Goal: Obtain resource: Obtain resource

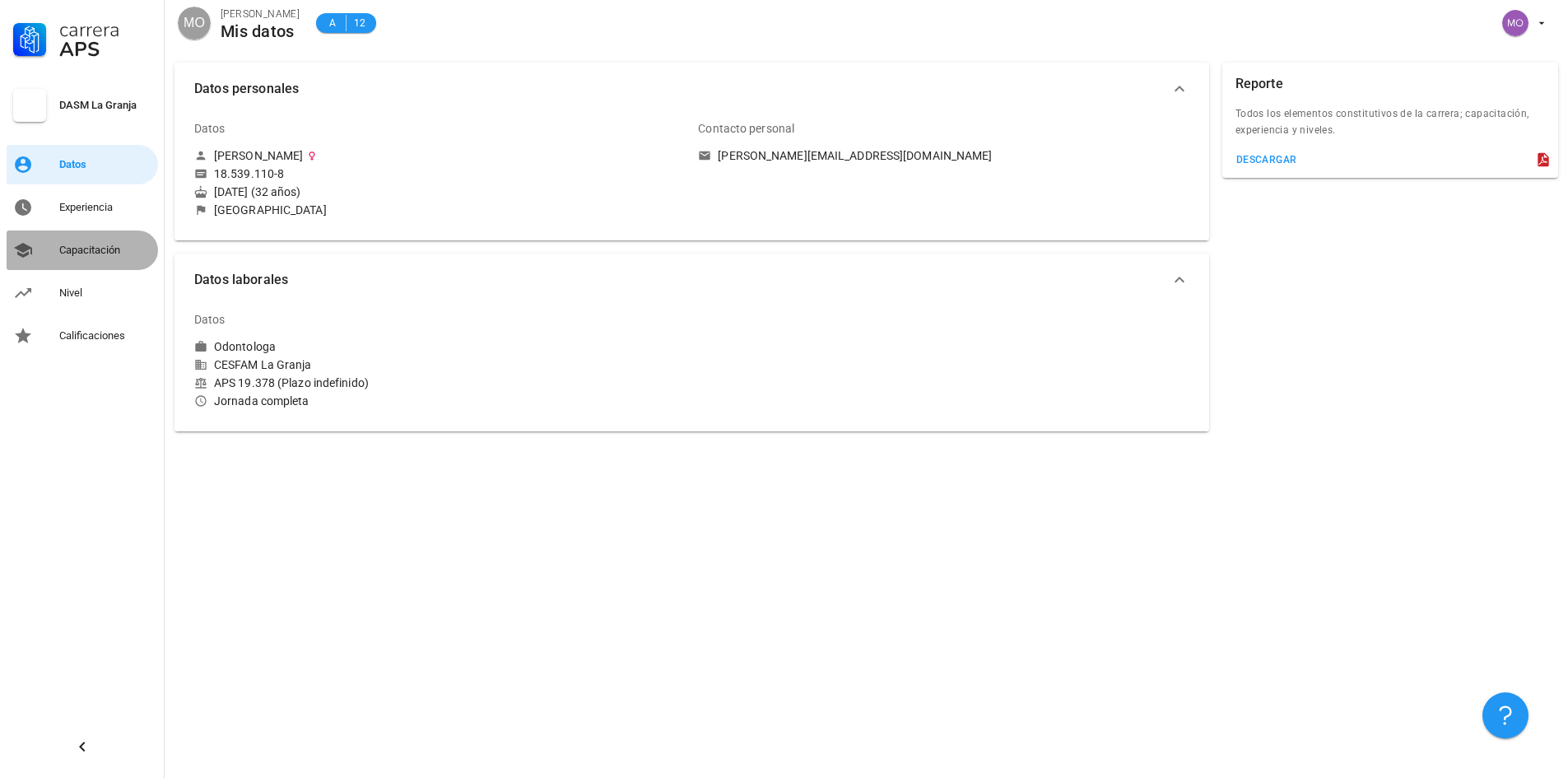
click at [86, 253] on div "Capacitación" at bounding box center [105, 250] width 92 height 13
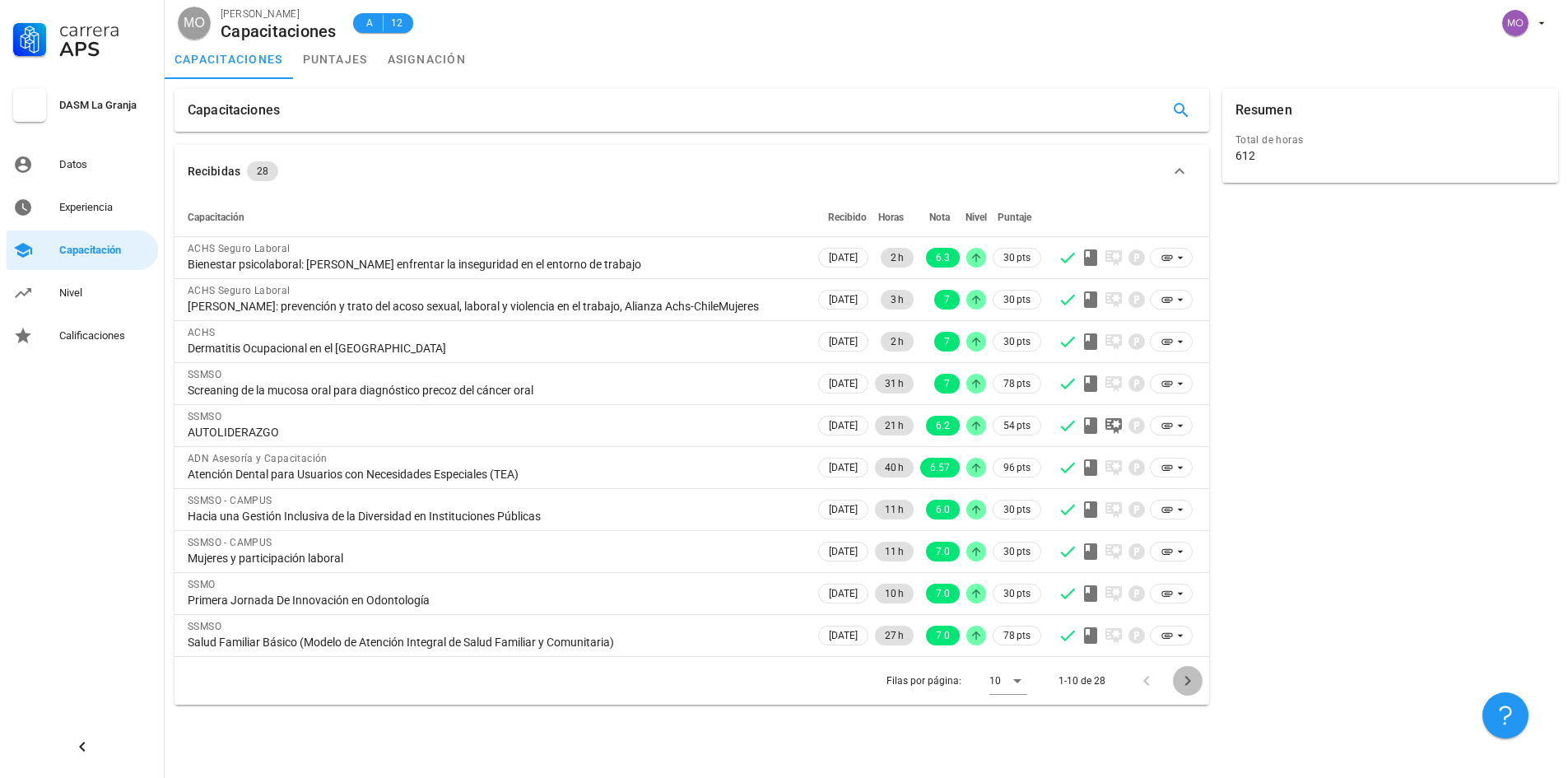
click at [1190, 681] on icon "Página siguiente" at bounding box center [1187, 680] width 6 height 10
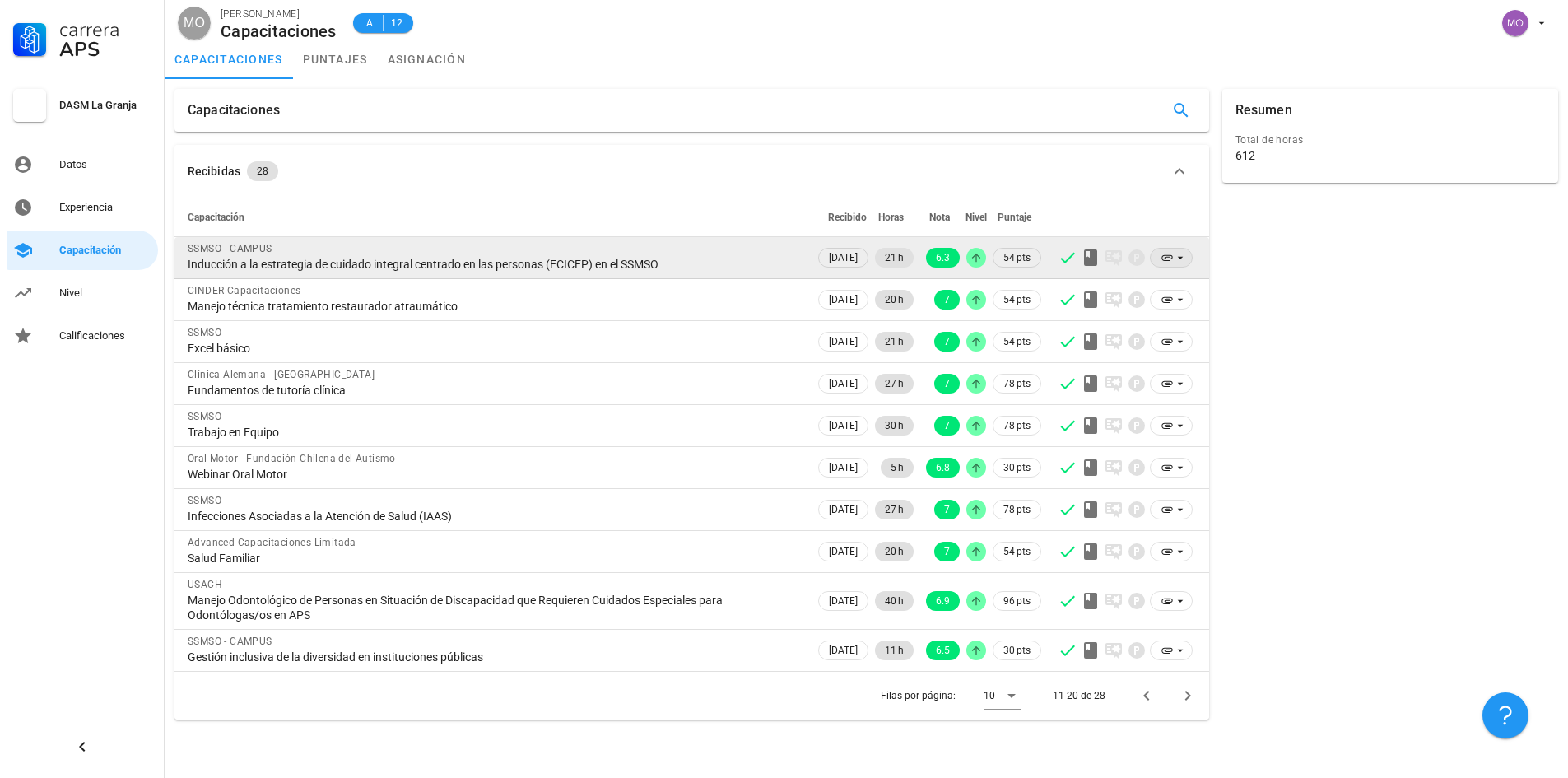
click at [1176, 260] on icon at bounding box center [1180, 257] width 13 height 13
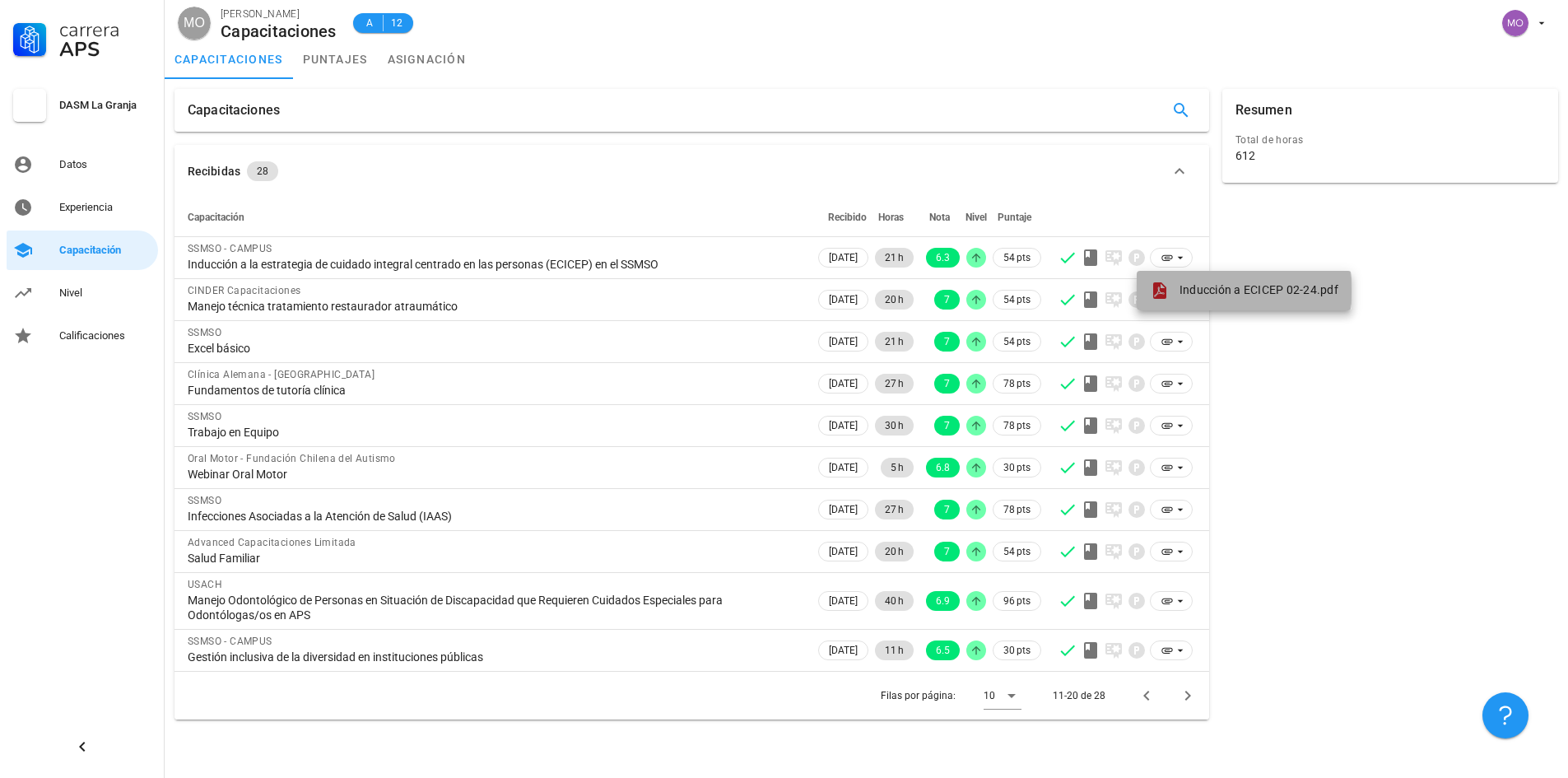
click at [1217, 289] on span "Inducción a ECICEP 02-24.pdf" at bounding box center [1259, 289] width 159 height 13
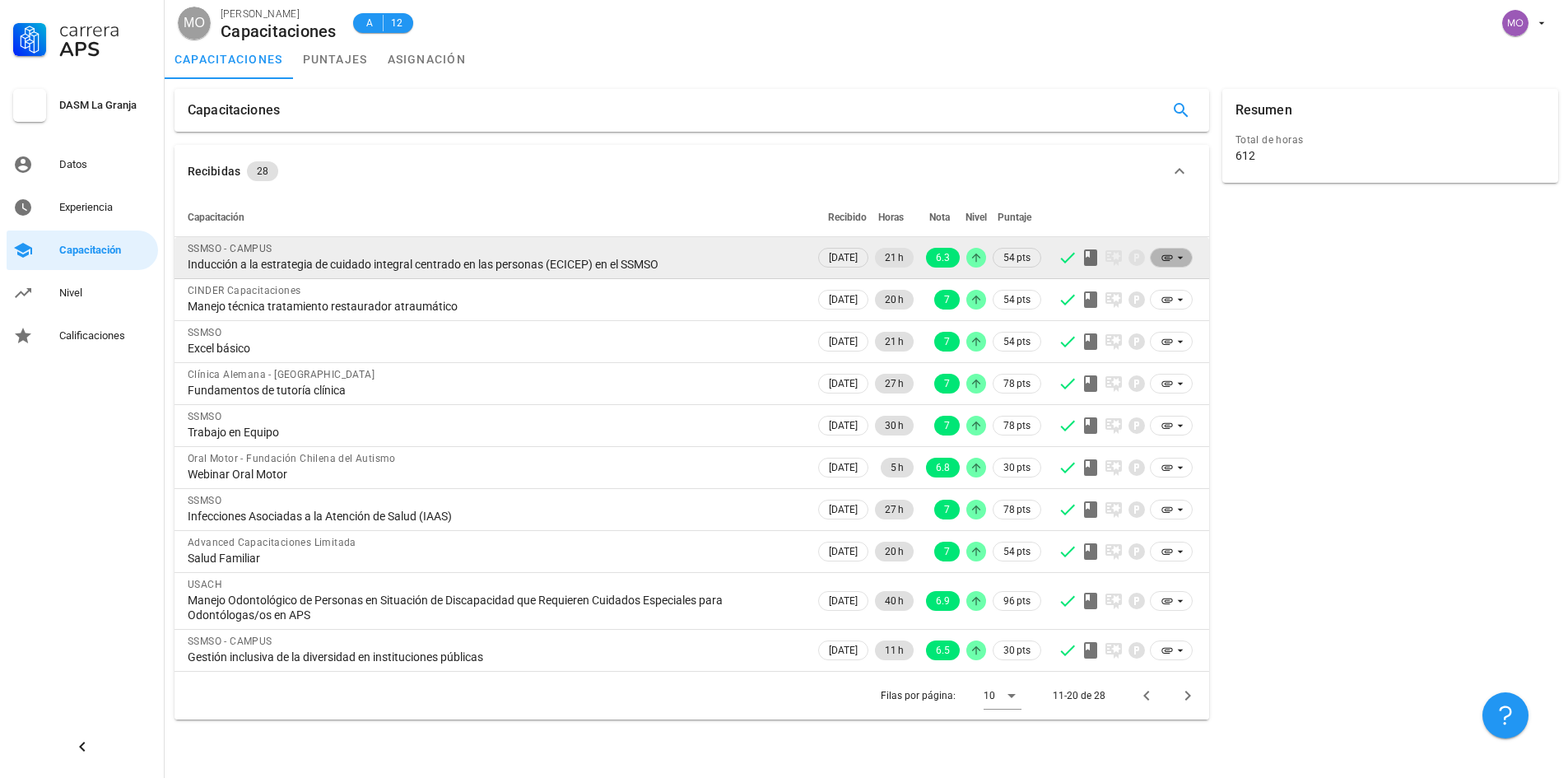
click at [1177, 256] on icon at bounding box center [1180, 257] width 13 height 13
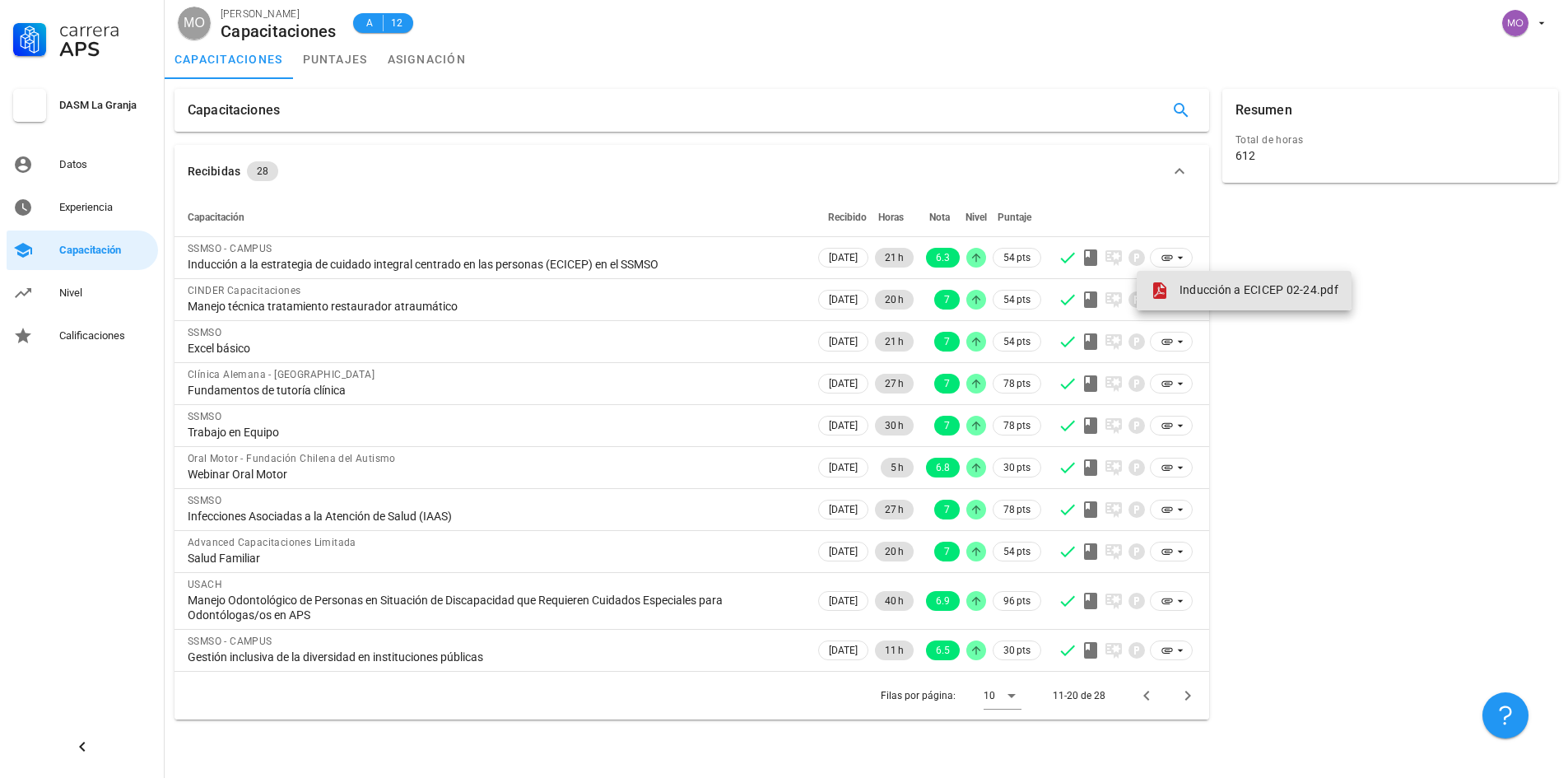
click at [1253, 285] on span "Inducción a ECICEP 02-24.pdf" at bounding box center [1259, 289] width 159 height 13
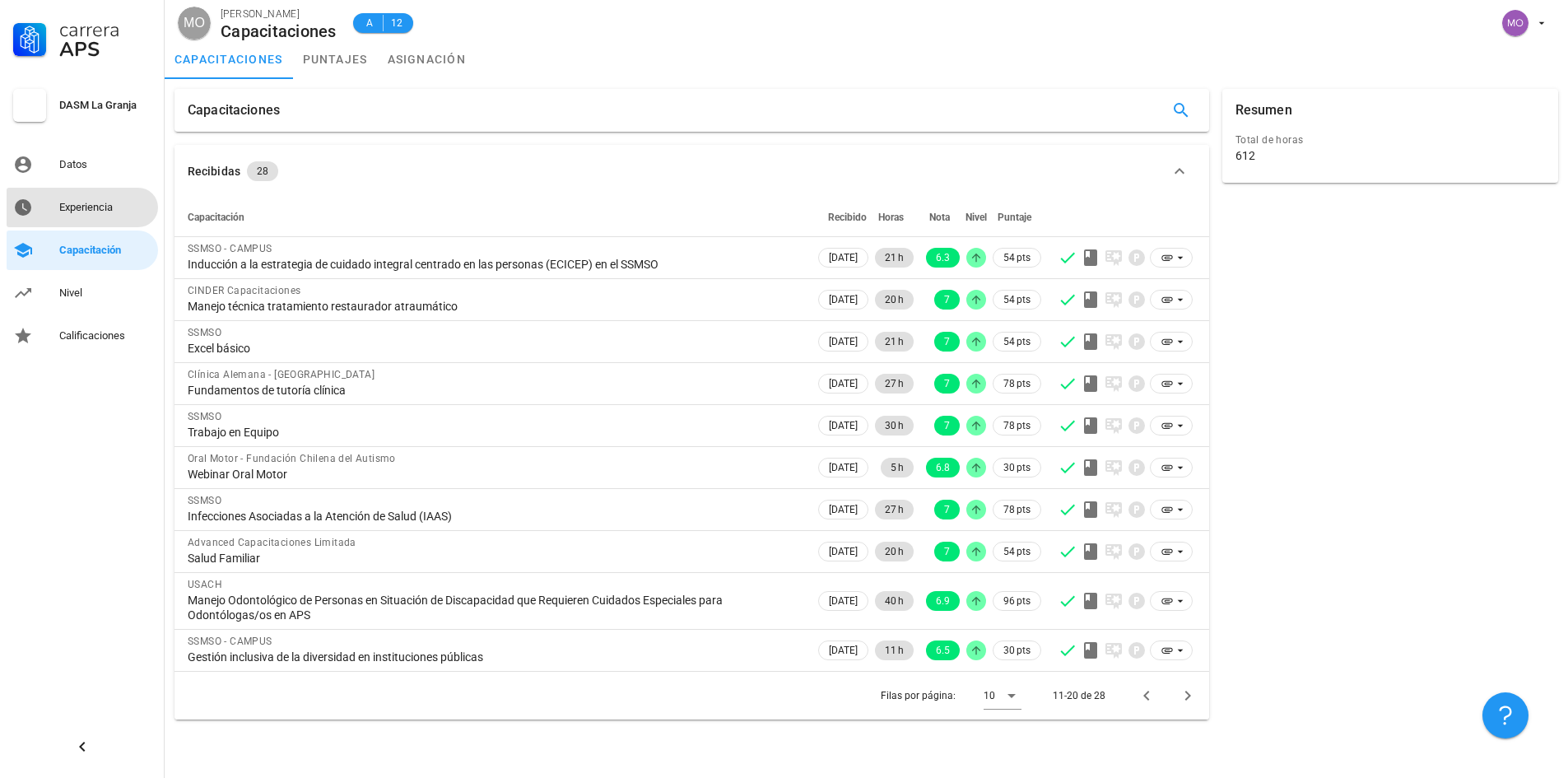
click at [80, 222] on link "Experiencia" at bounding box center [82, 208] width 152 height 40
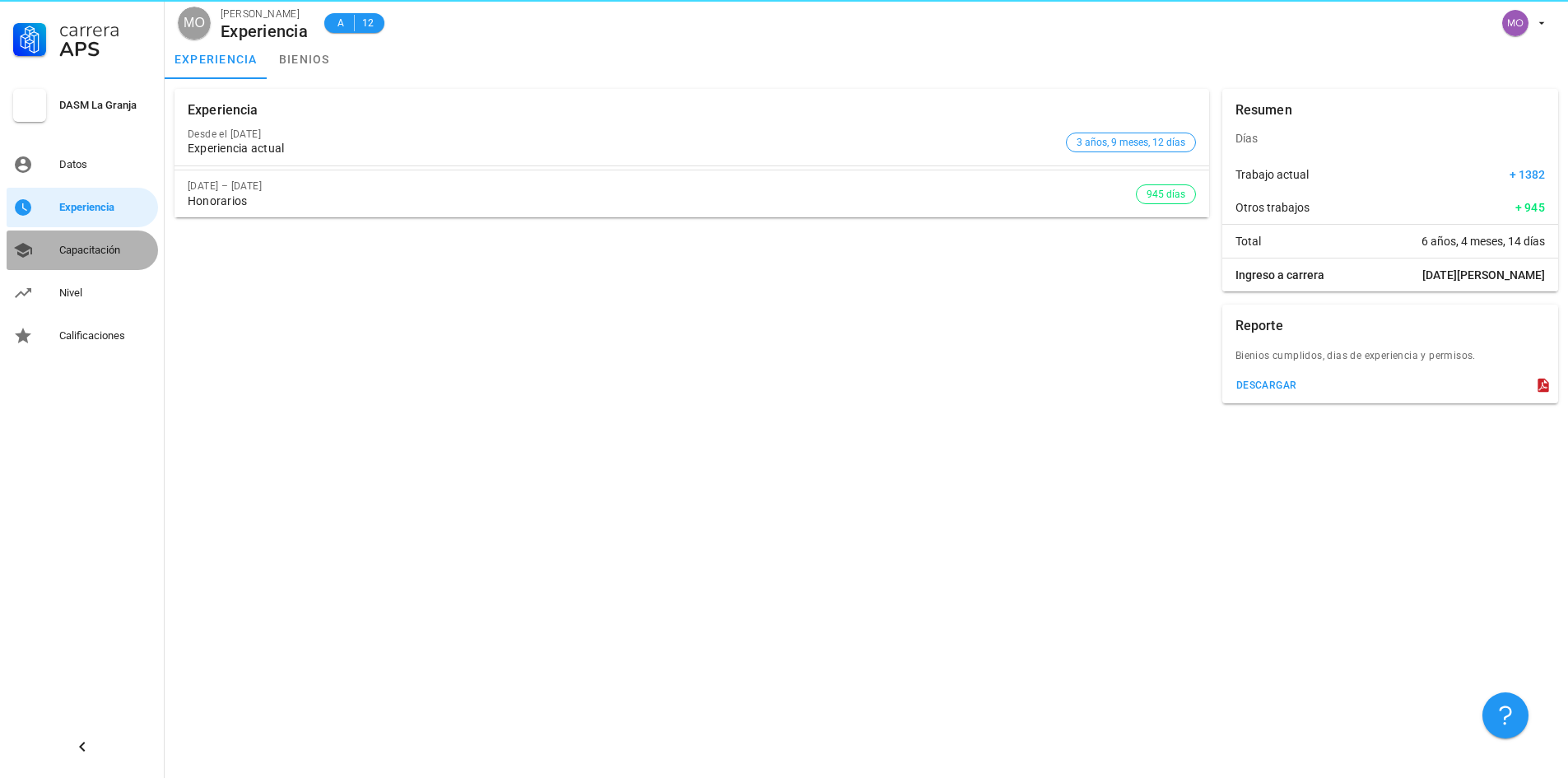
click at [73, 244] on div "Capacitación" at bounding box center [105, 250] width 92 height 13
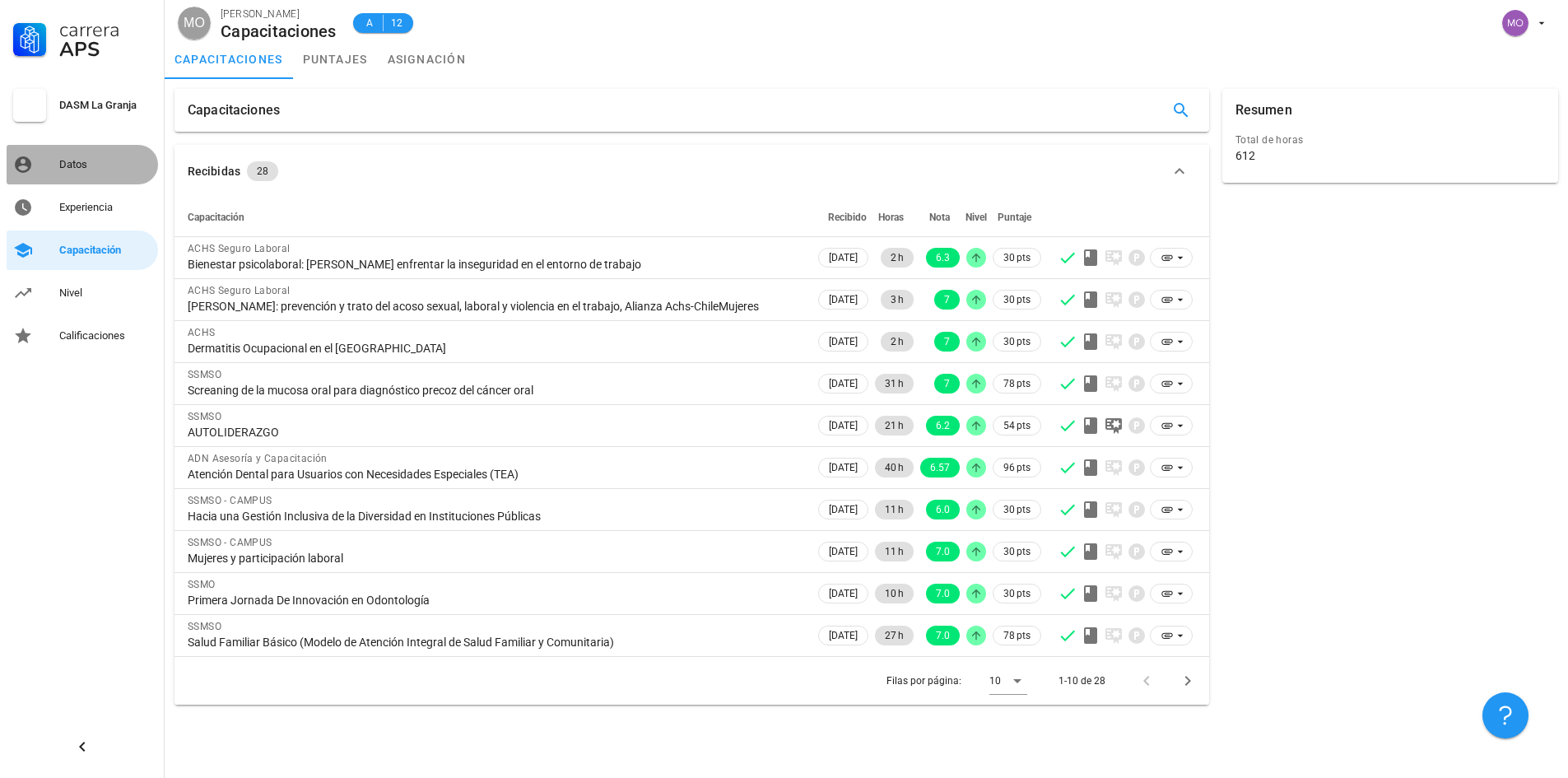
click at [78, 164] on div "Datos" at bounding box center [105, 164] width 92 height 13
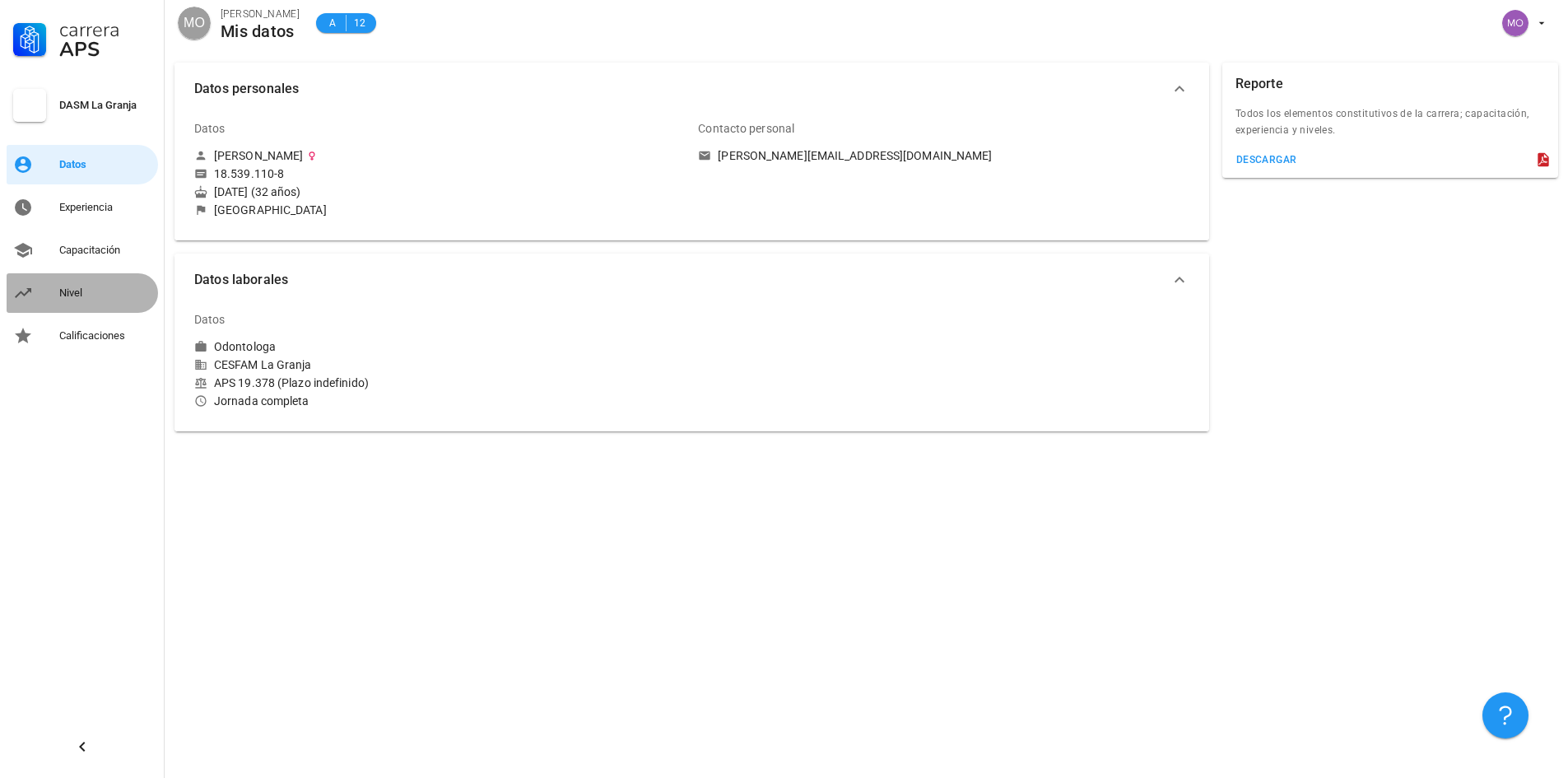
click at [78, 307] on link "Nivel" at bounding box center [82, 293] width 152 height 40
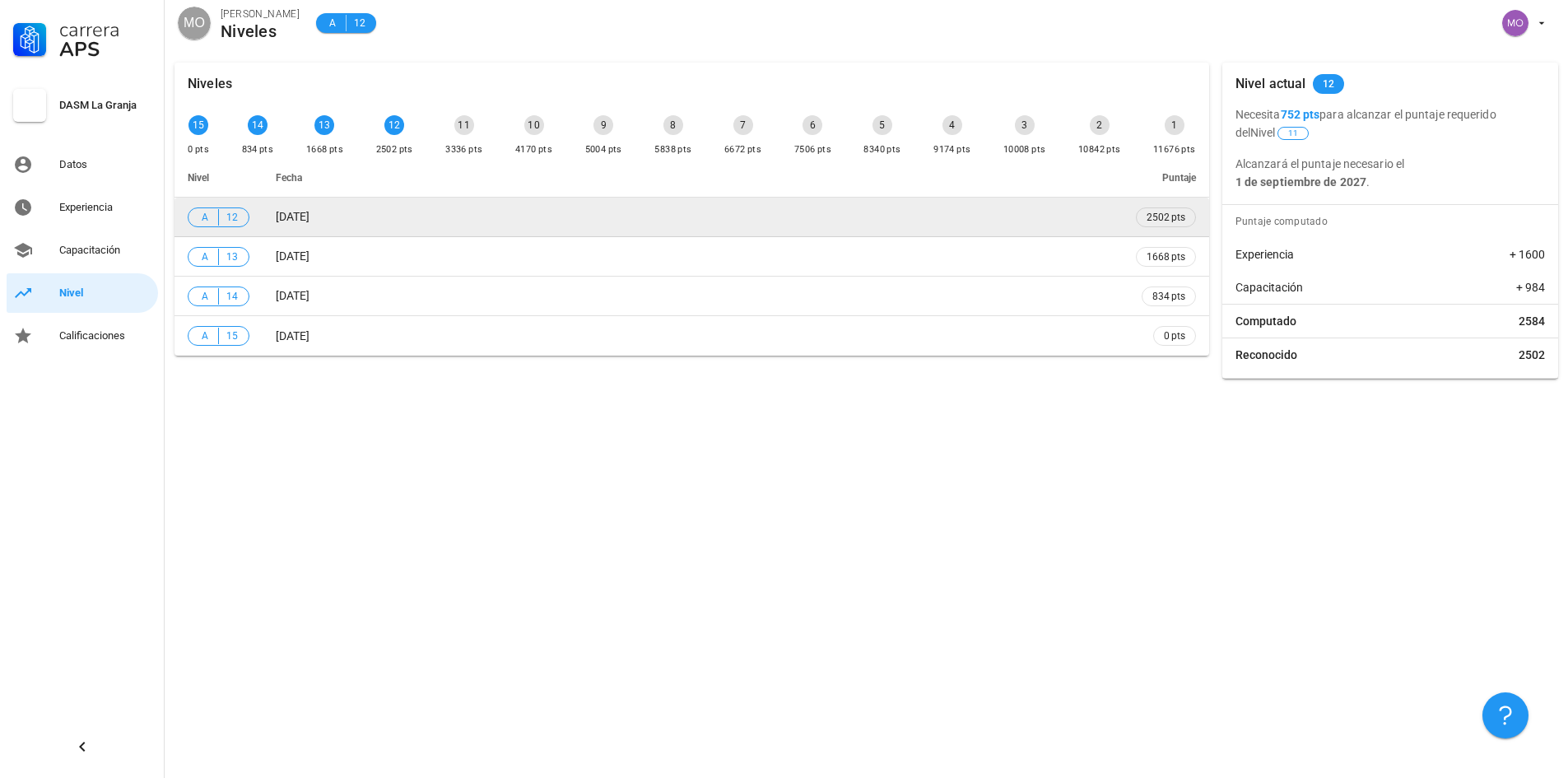
click at [450, 211] on td "23/09/2025" at bounding box center [693, 217] width 861 height 40
click at [230, 217] on span "12" at bounding box center [231, 217] width 13 height 16
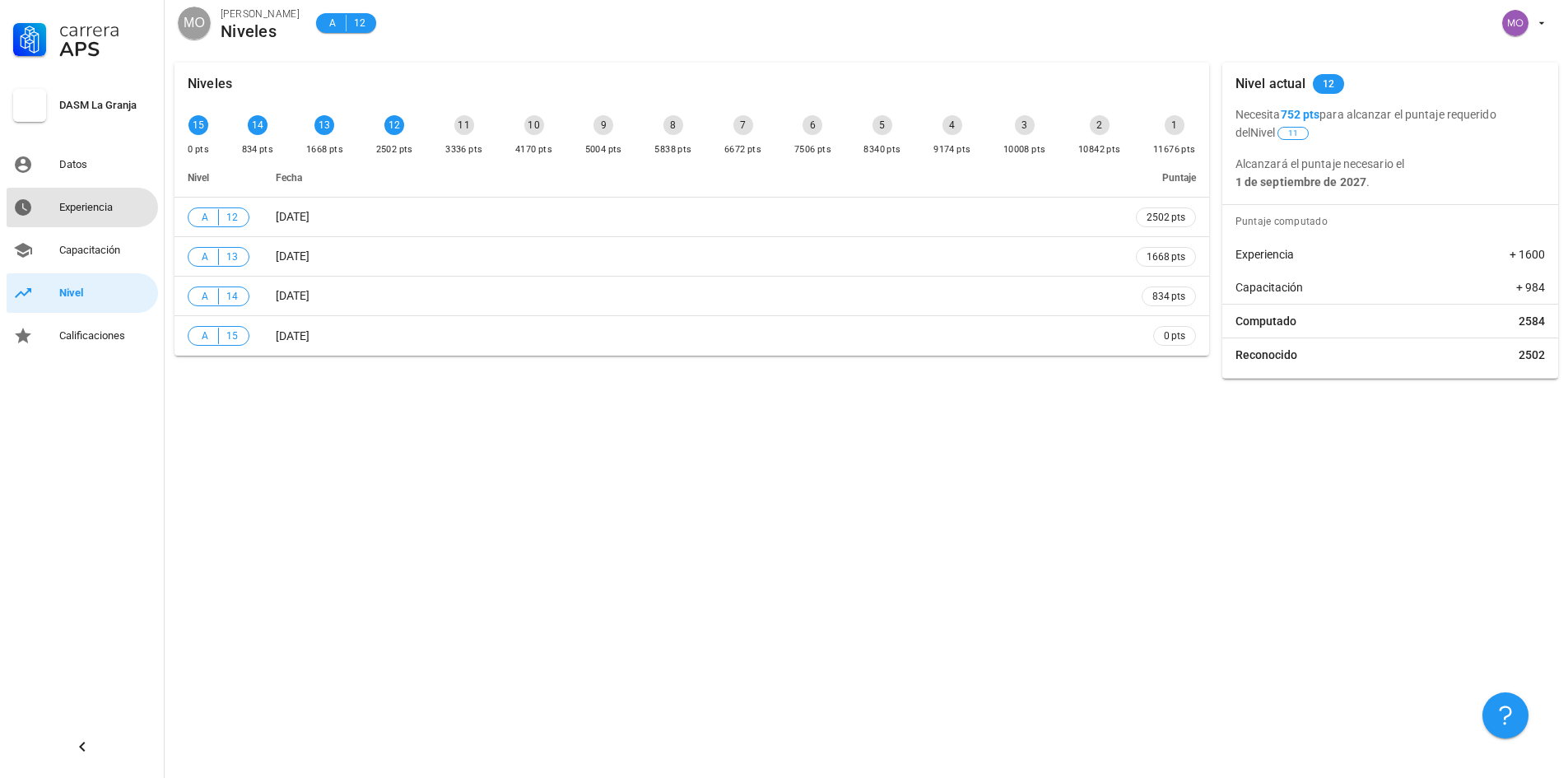
click at [97, 202] on div "Experiencia" at bounding box center [105, 207] width 92 height 13
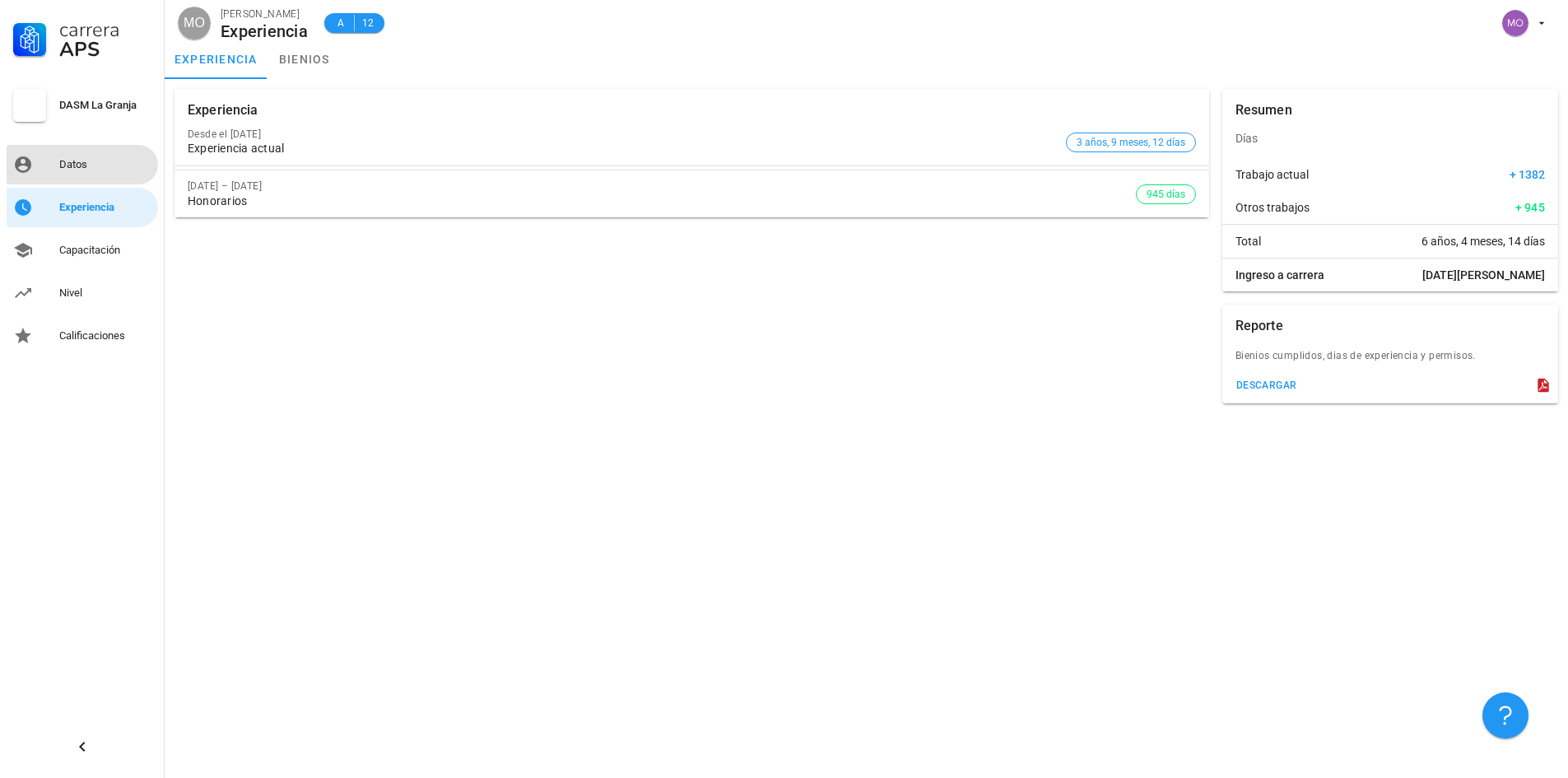
click at [101, 168] on div "Datos" at bounding box center [105, 164] width 92 height 13
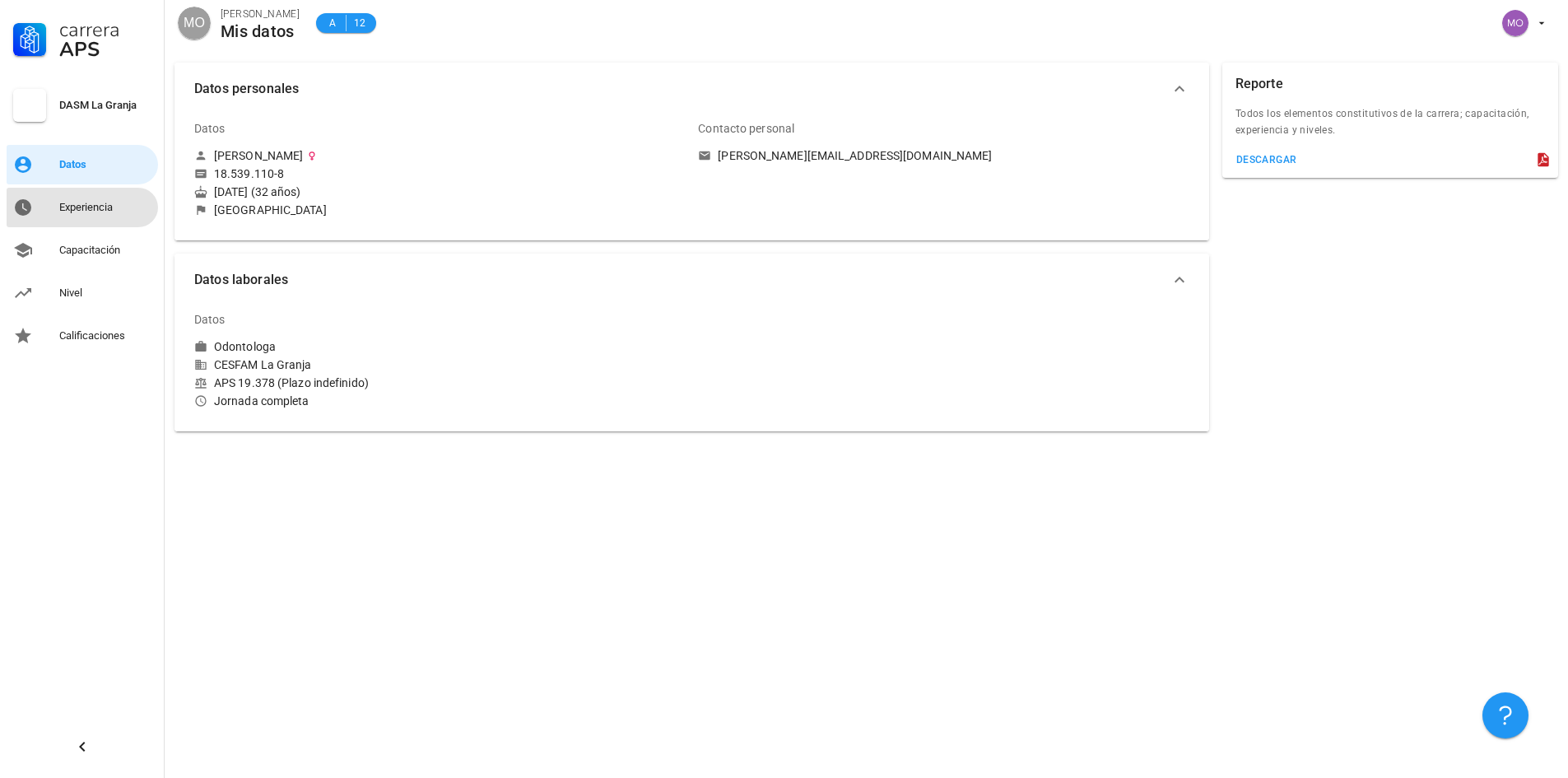
click at [102, 189] on link "Experiencia" at bounding box center [82, 208] width 152 height 40
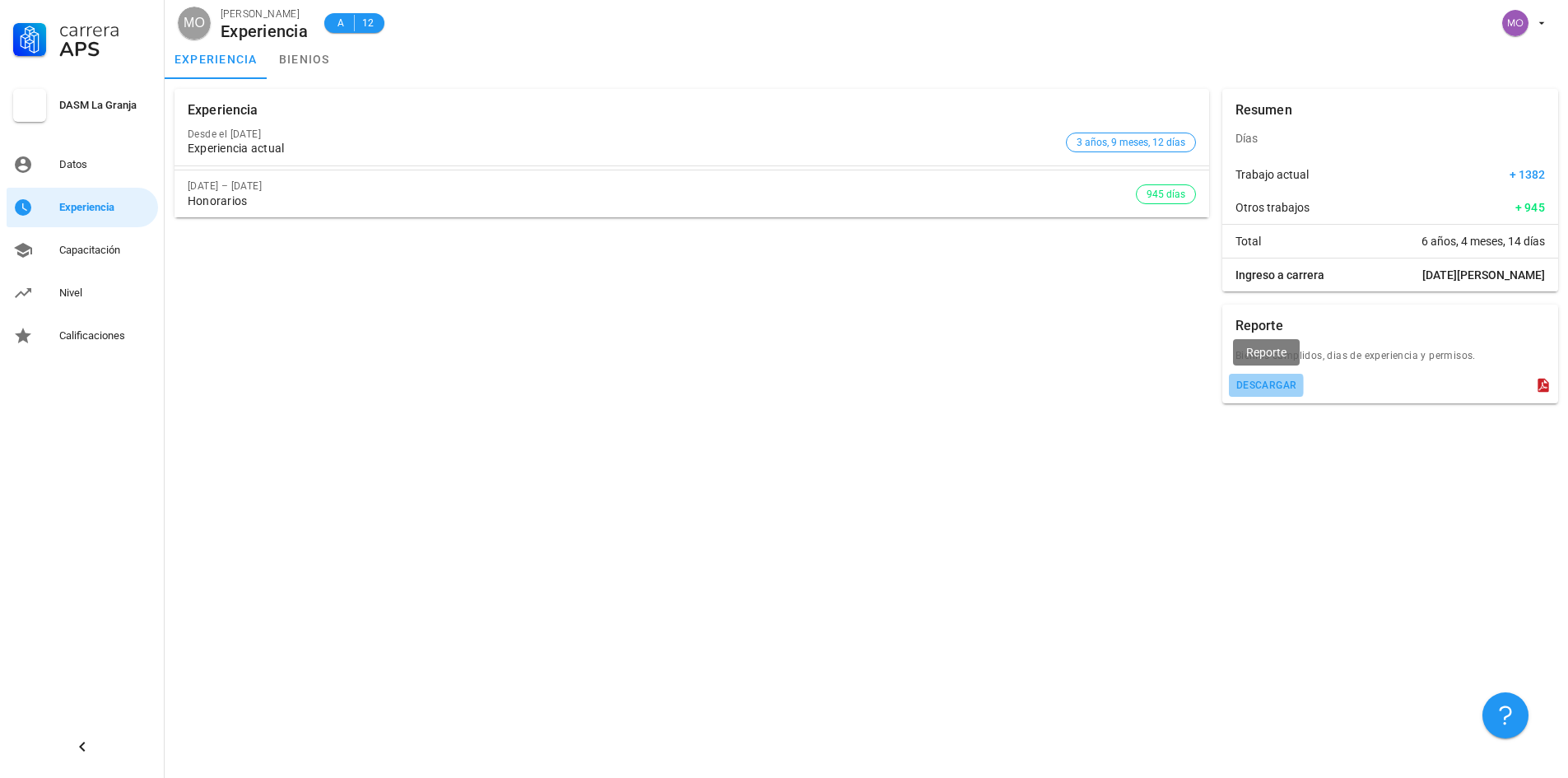
click at [1265, 388] on div "descargar" at bounding box center [1266, 385] width 62 height 11
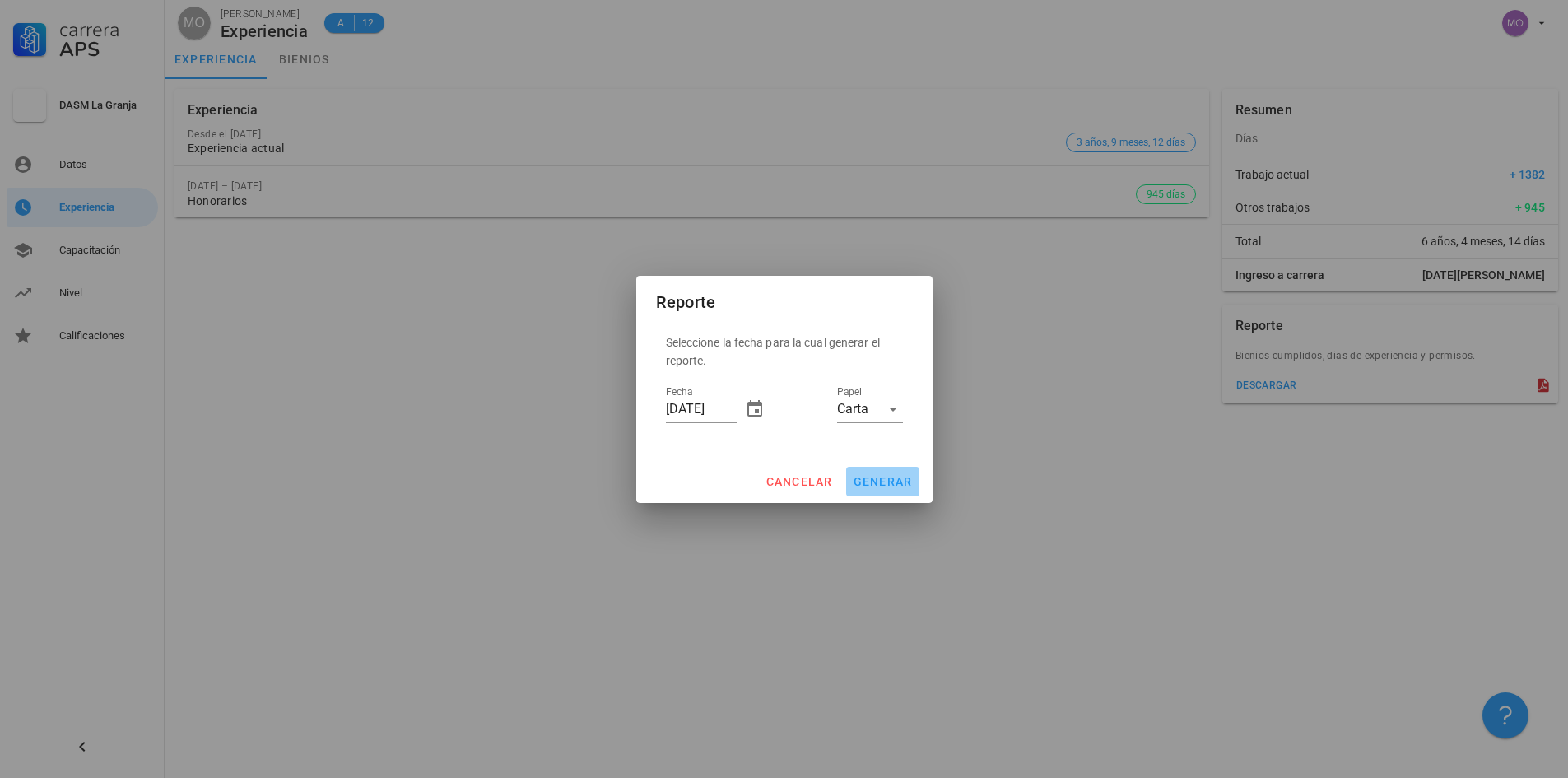
click at [901, 476] on span "generar" at bounding box center [882, 481] width 60 height 13
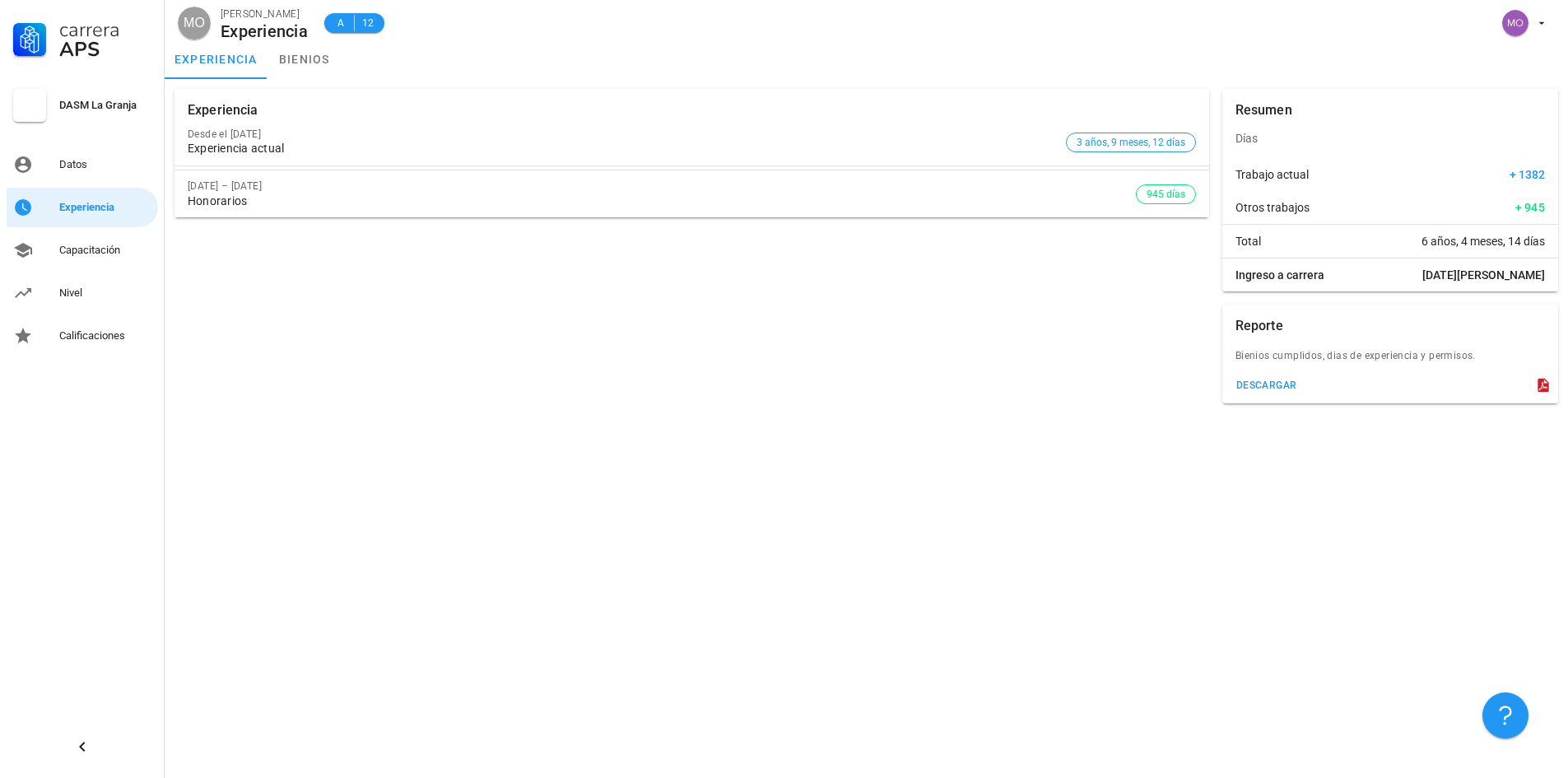
click at [1087, 465] on div "Experiencia Desde el 1 de ene. de 2022 Experiencia actual 3 años, 9 meses, 12 d…" at bounding box center [866, 428] width 1403 height 698
click at [324, 60] on link "bienios" at bounding box center [304, 60] width 74 height 40
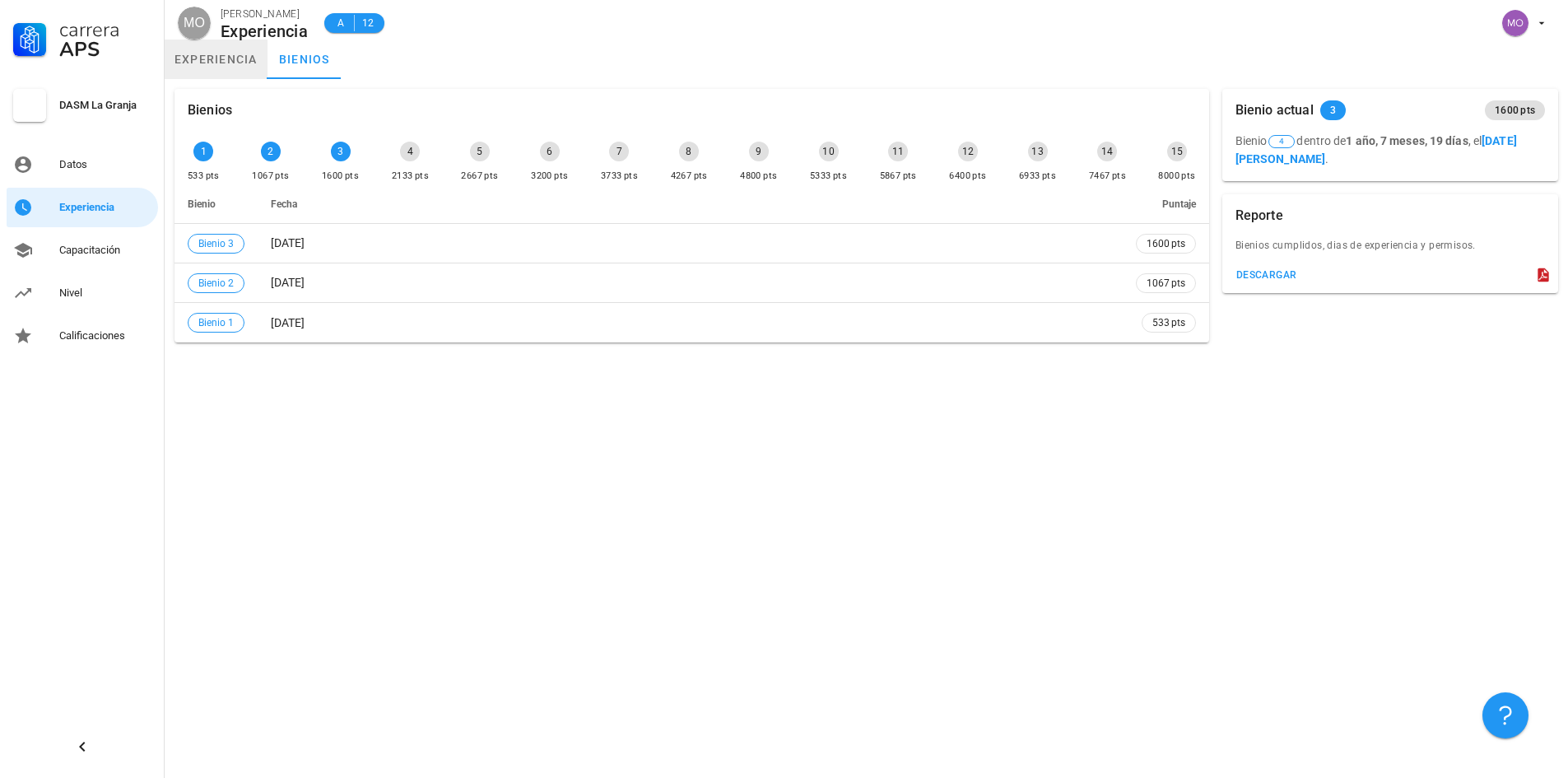
click at [219, 60] on link "experiencia" at bounding box center [216, 60] width 103 height 40
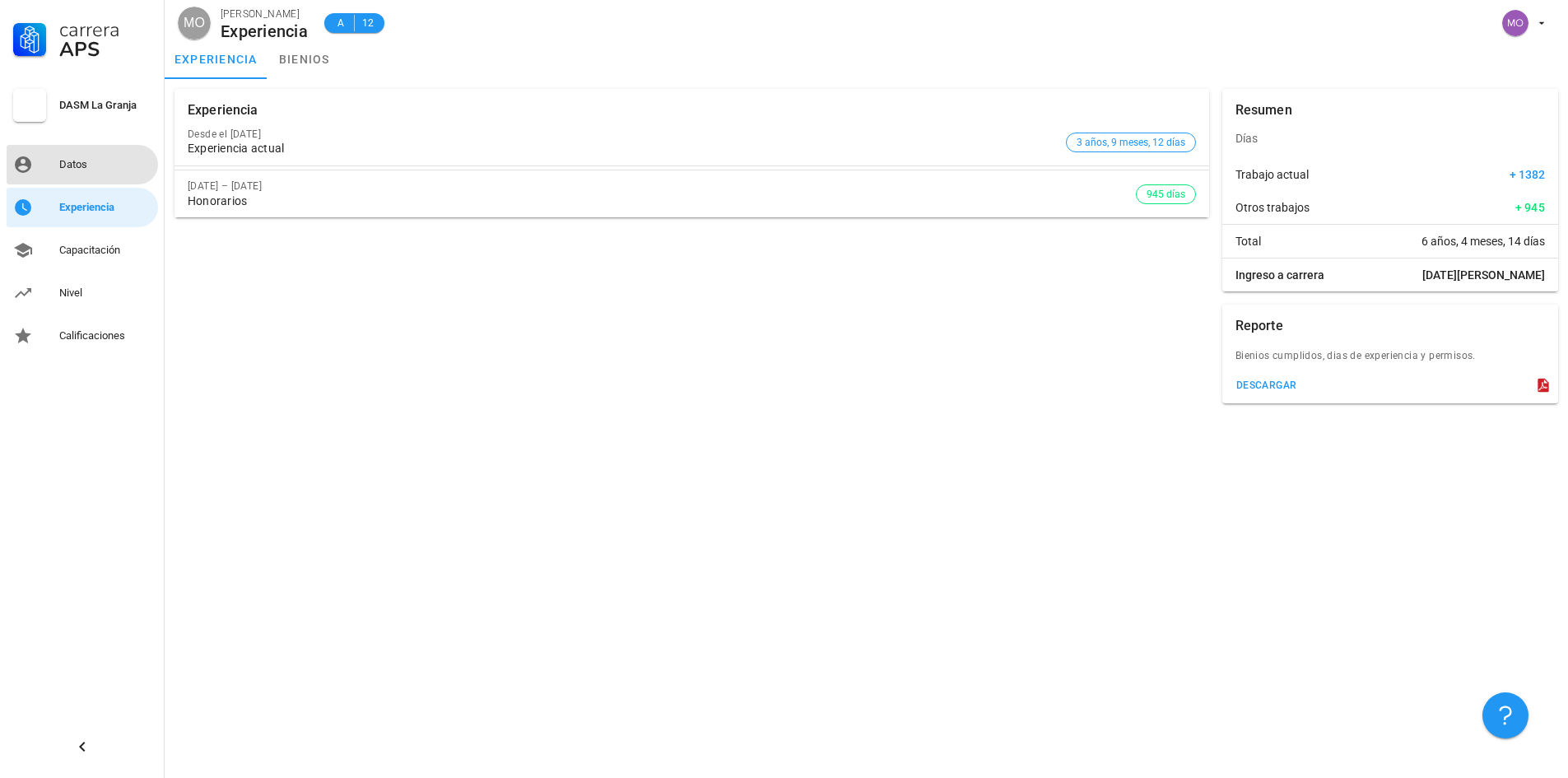
click at [114, 151] on link "Datos" at bounding box center [82, 165] width 152 height 40
